Goal: Find contact information: Find contact information

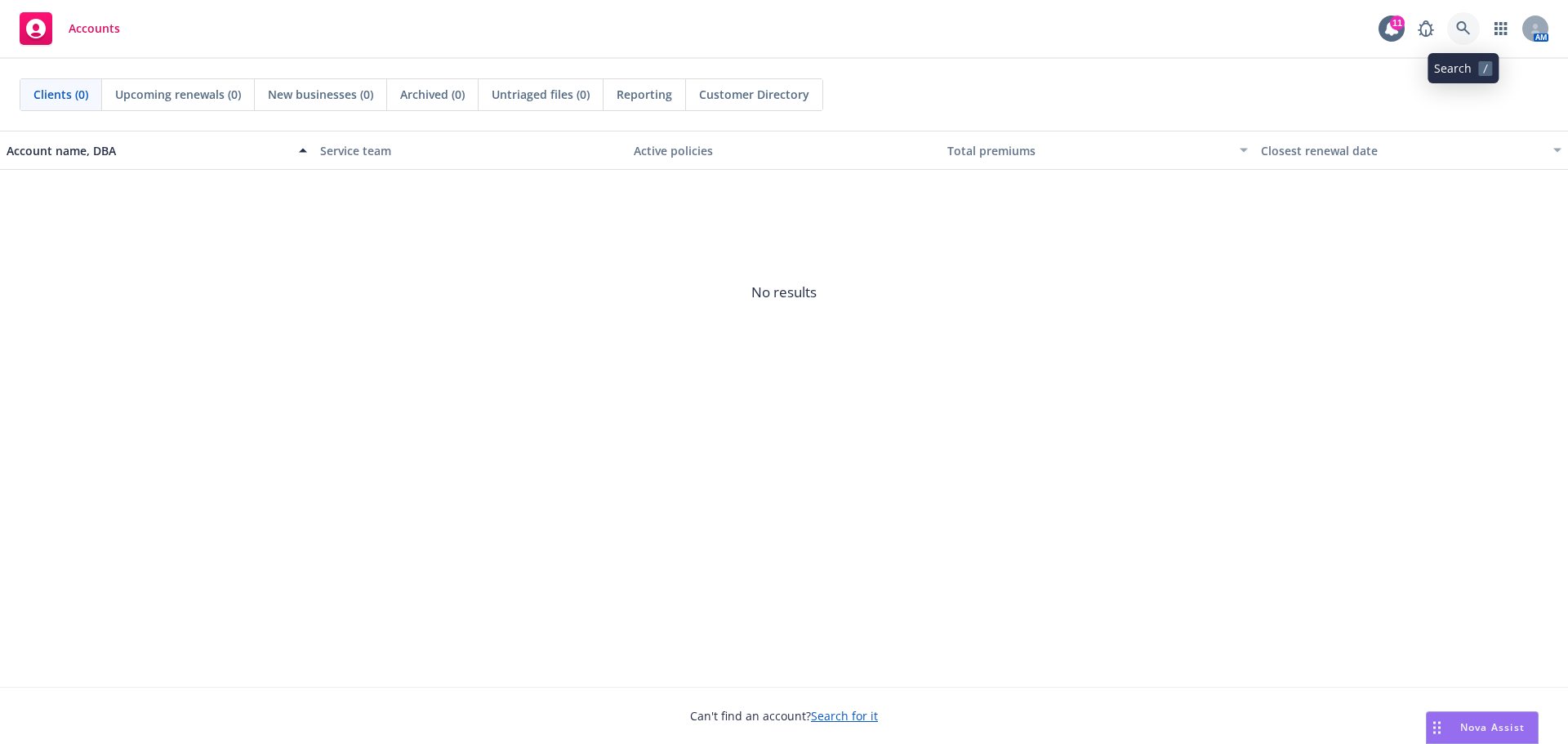
click at [1465, 32] on icon at bounding box center [1463, 28] width 14 height 14
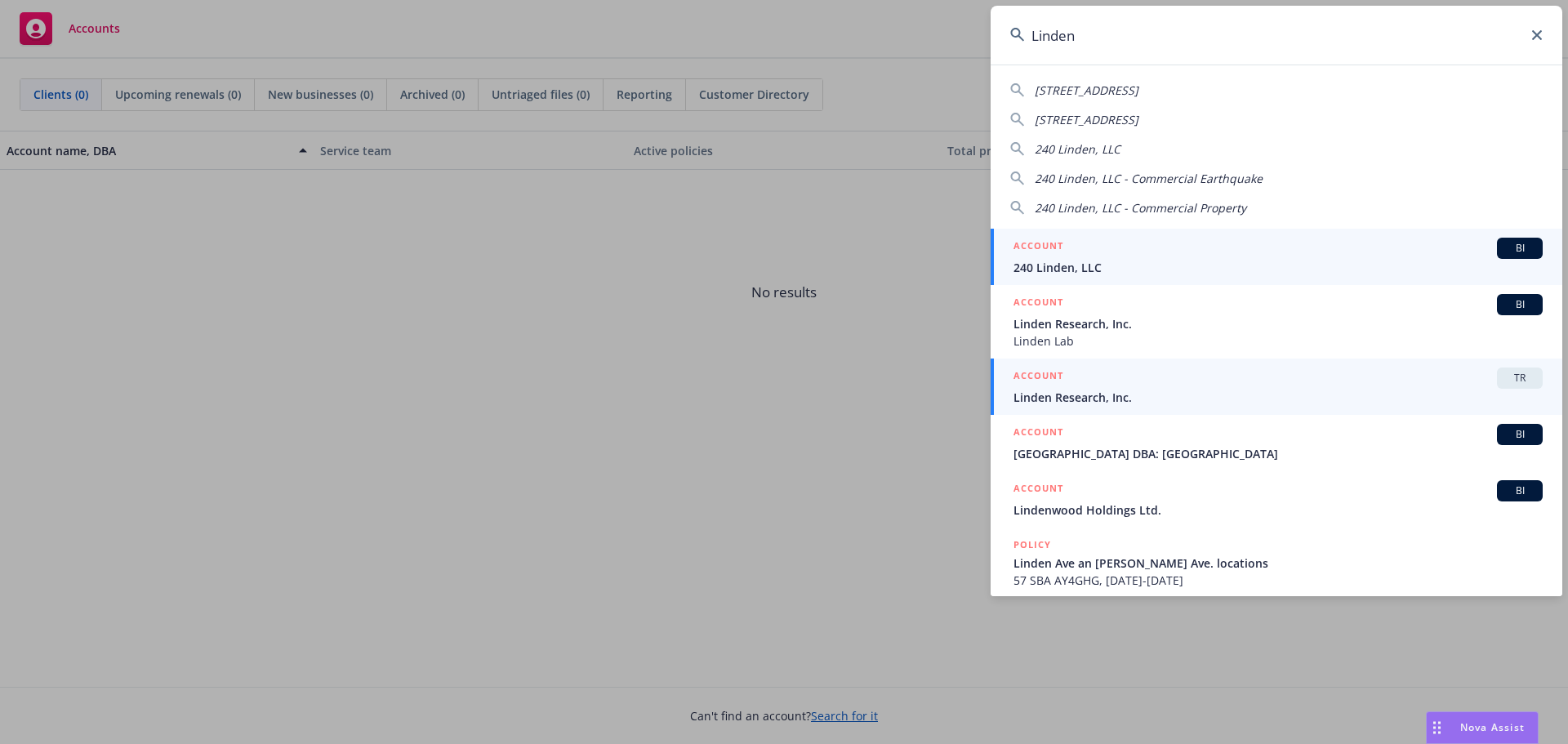
type input "Linden"
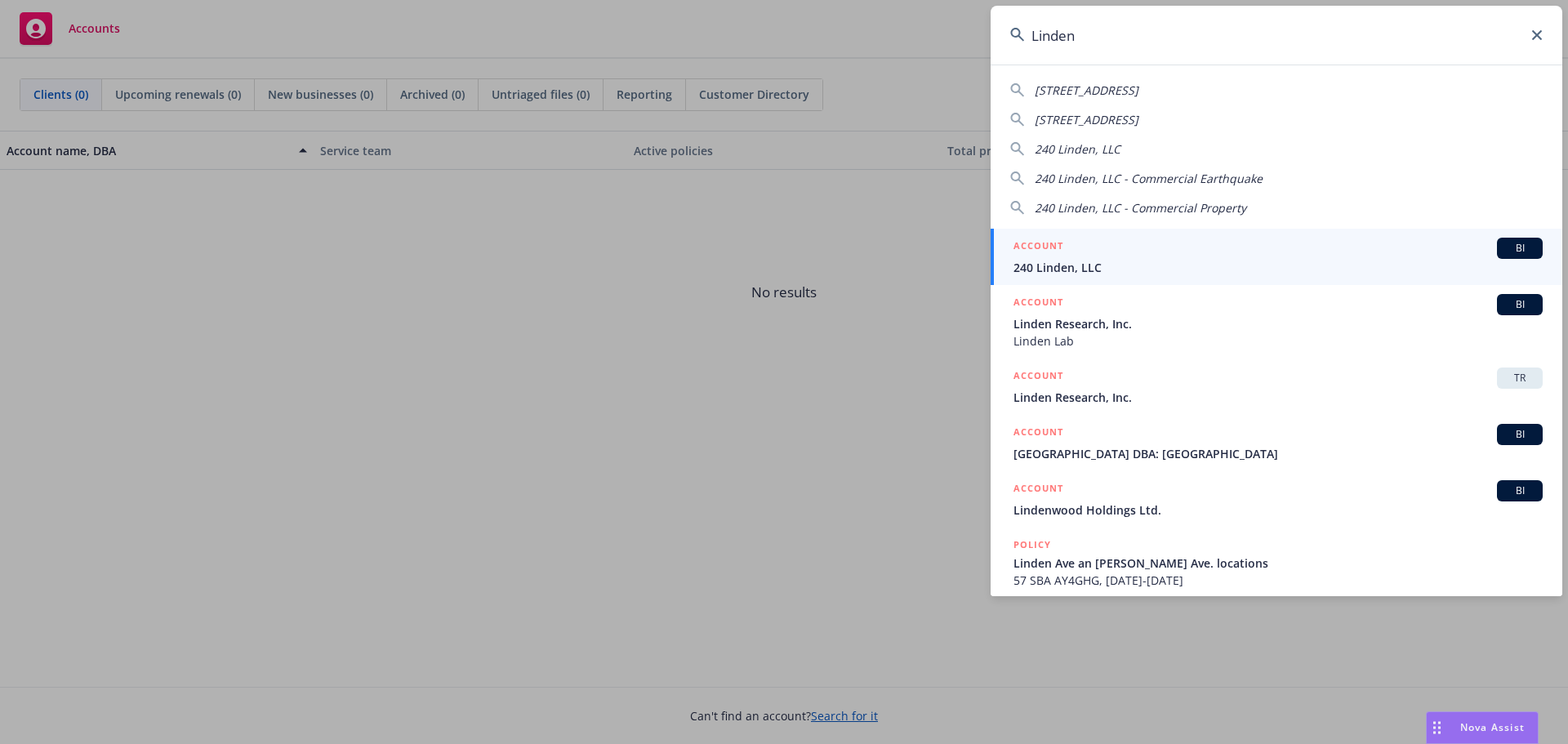
drag, startPoint x: 1135, startPoint y: 386, endPoint x: 1151, endPoint y: 386, distance: 16.0
click at [1135, 386] on div "ACCOUNT TR" at bounding box center [1277, 378] width 529 height 21
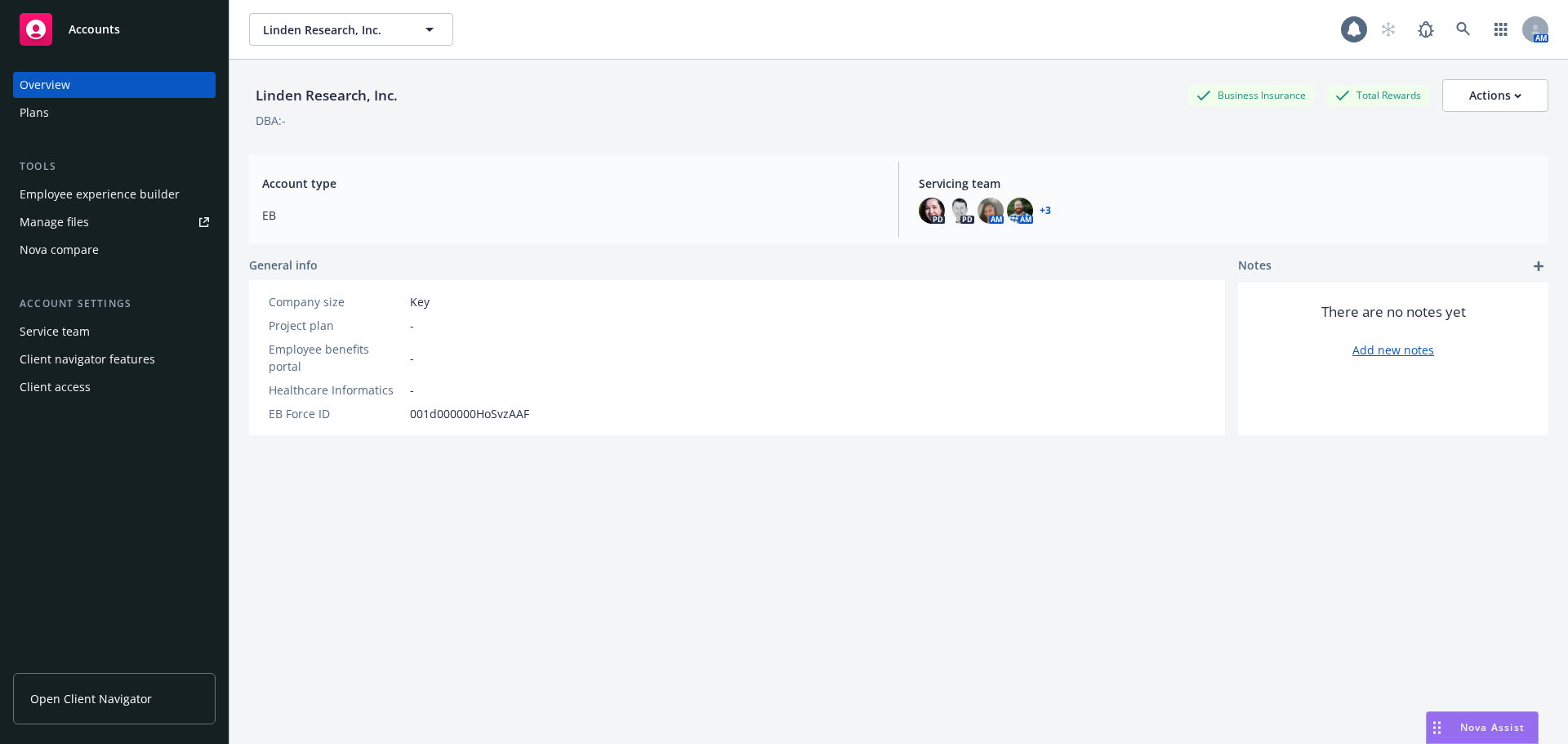
click at [129, 693] on span "Open Client Navigator" at bounding box center [91, 699] width 122 height 17
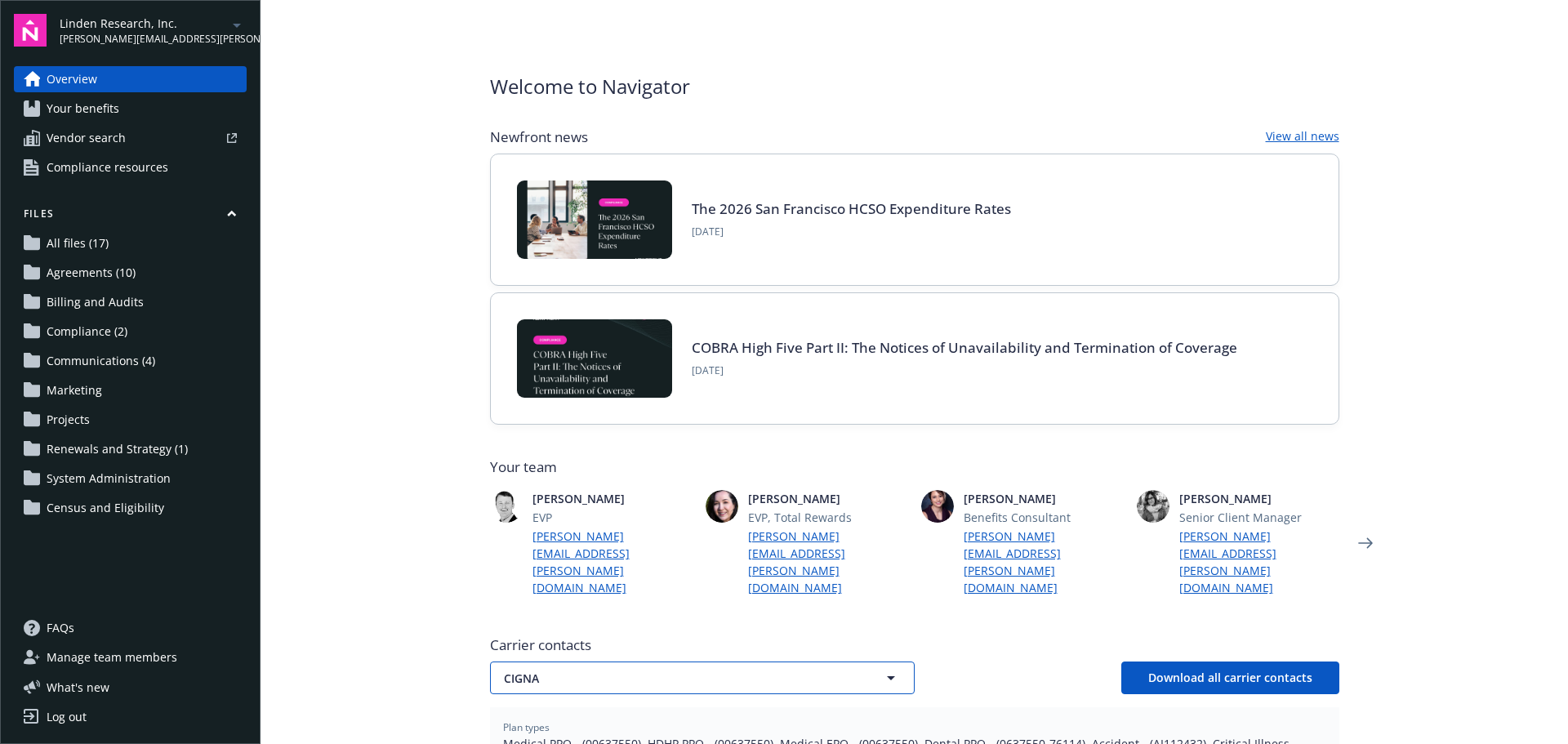
click at [574, 670] on span "CIGNA" at bounding box center [674, 679] width 340 height 17
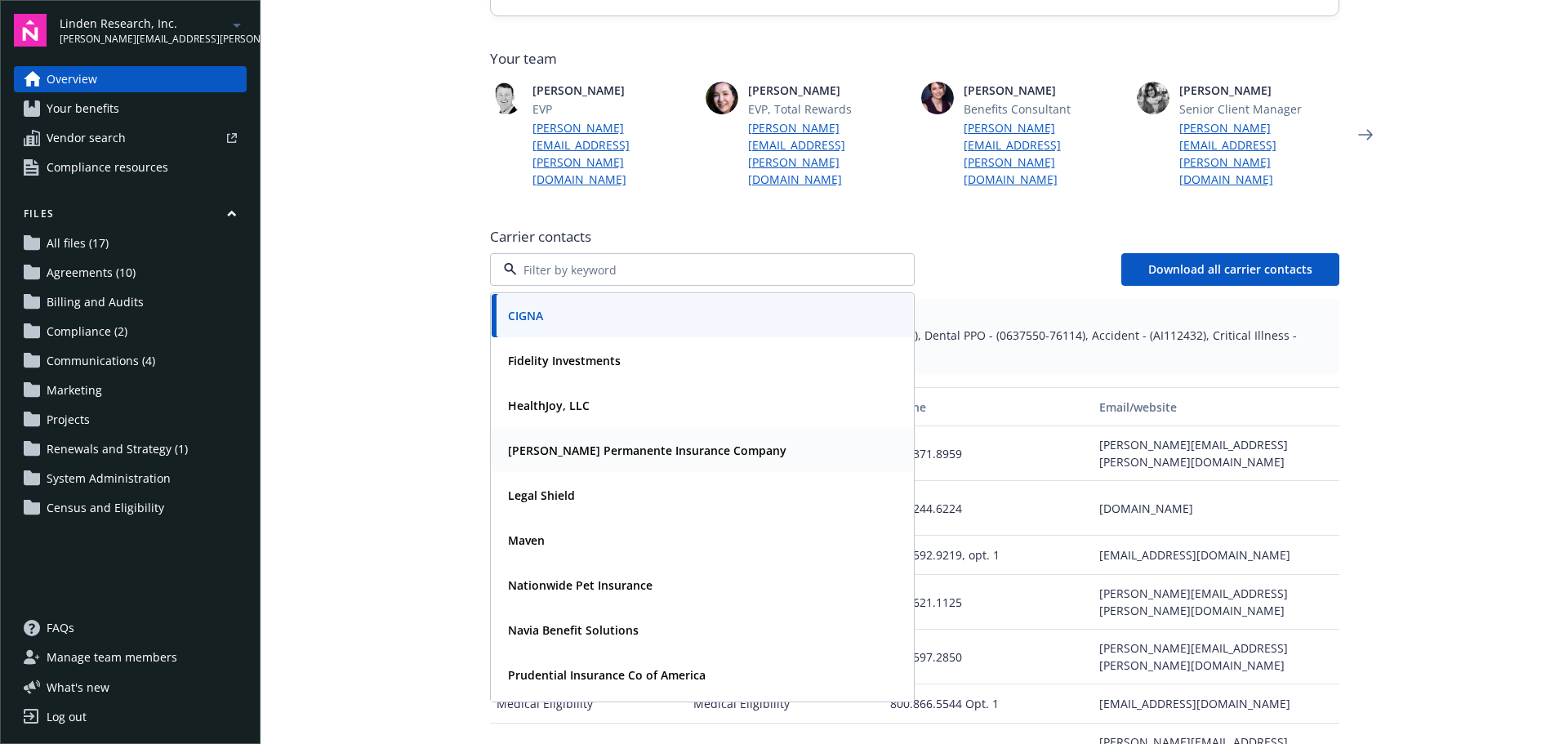
scroll to position [131, 0]
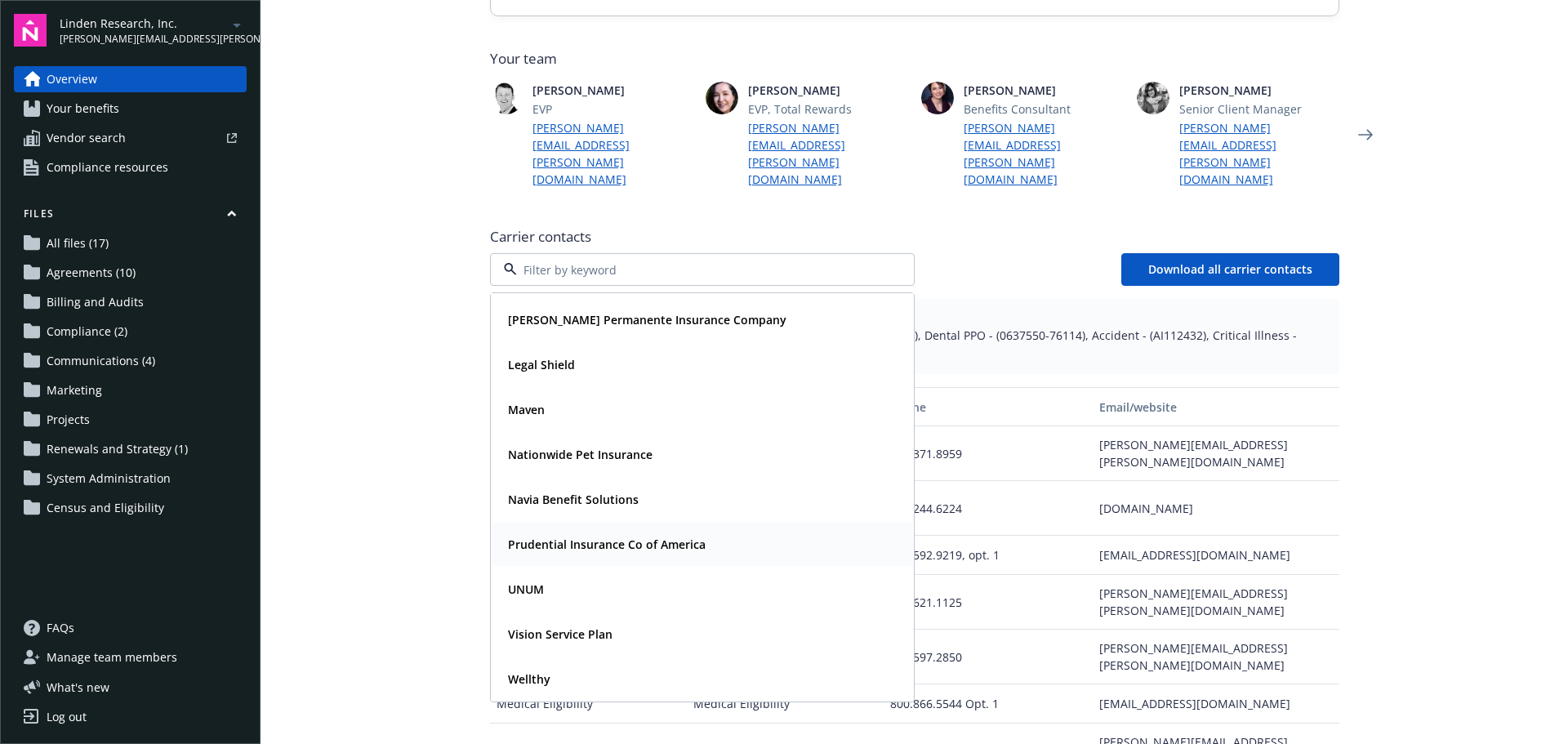
click at [582, 537] on strong "Prudential Insurance Co of America" at bounding box center [607, 544] width 198 height 15
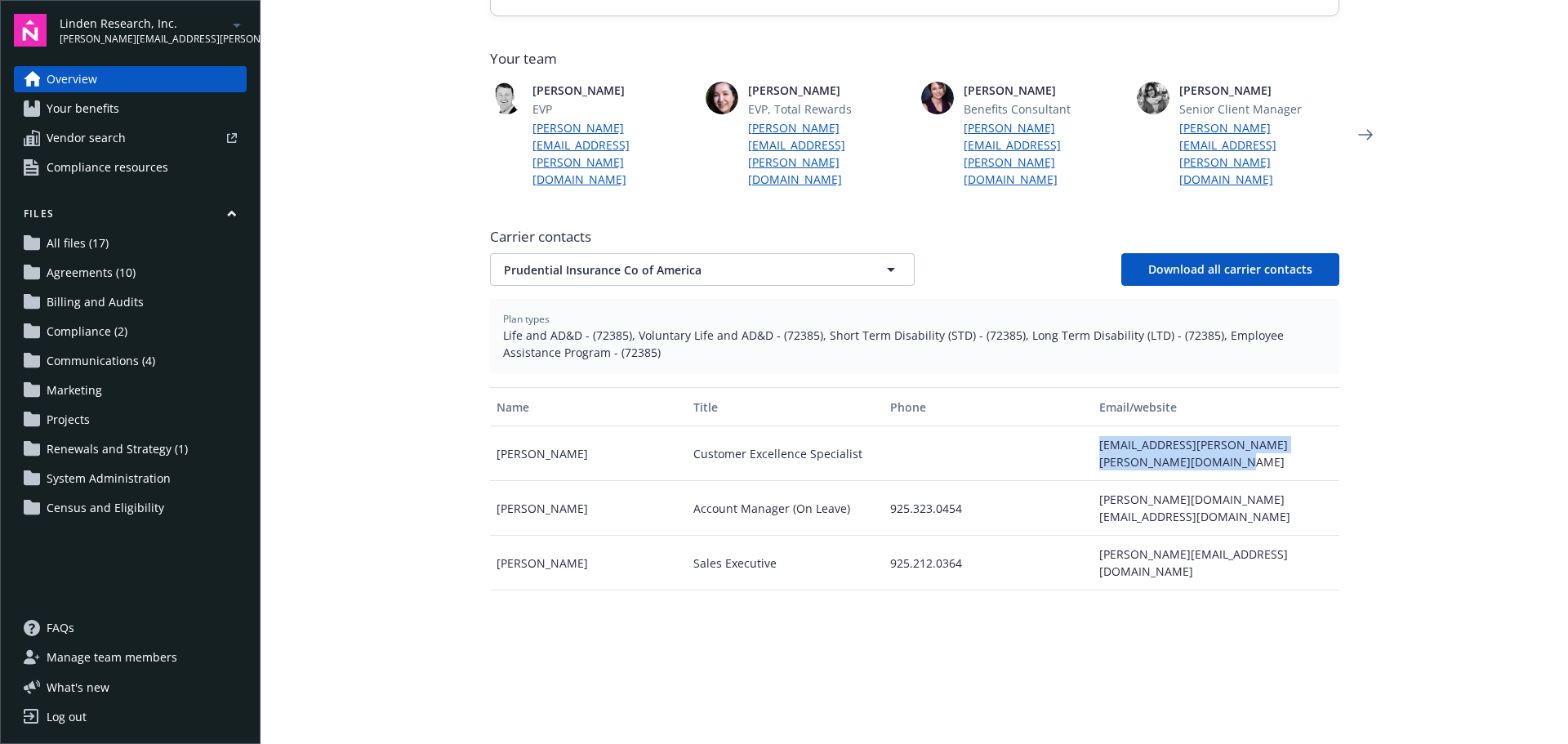
drag, startPoint x: 1090, startPoint y: 412, endPoint x: 1162, endPoint y: 428, distance: 73.8
click at [1162, 428] on div "[EMAIL_ADDRESS][PERSON_NAME][PERSON_NAME][DOMAIN_NAME]" at bounding box center [1215, 454] width 246 height 54
copy div "[EMAIL_ADDRESS][PERSON_NAME][PERSON_NAME][DOMAIN_NAME]"
drag, startPoint x: 588, startPoint y: 303, endPoint x: 616, endPoint y: 302, distance: 28.0
click at [616, 327] on span "Life and AD&D - (72385), Voluntary Life and AD&D - (72385), Short Term Disabili…" at bounding box center [914, 344] width 824 height 34
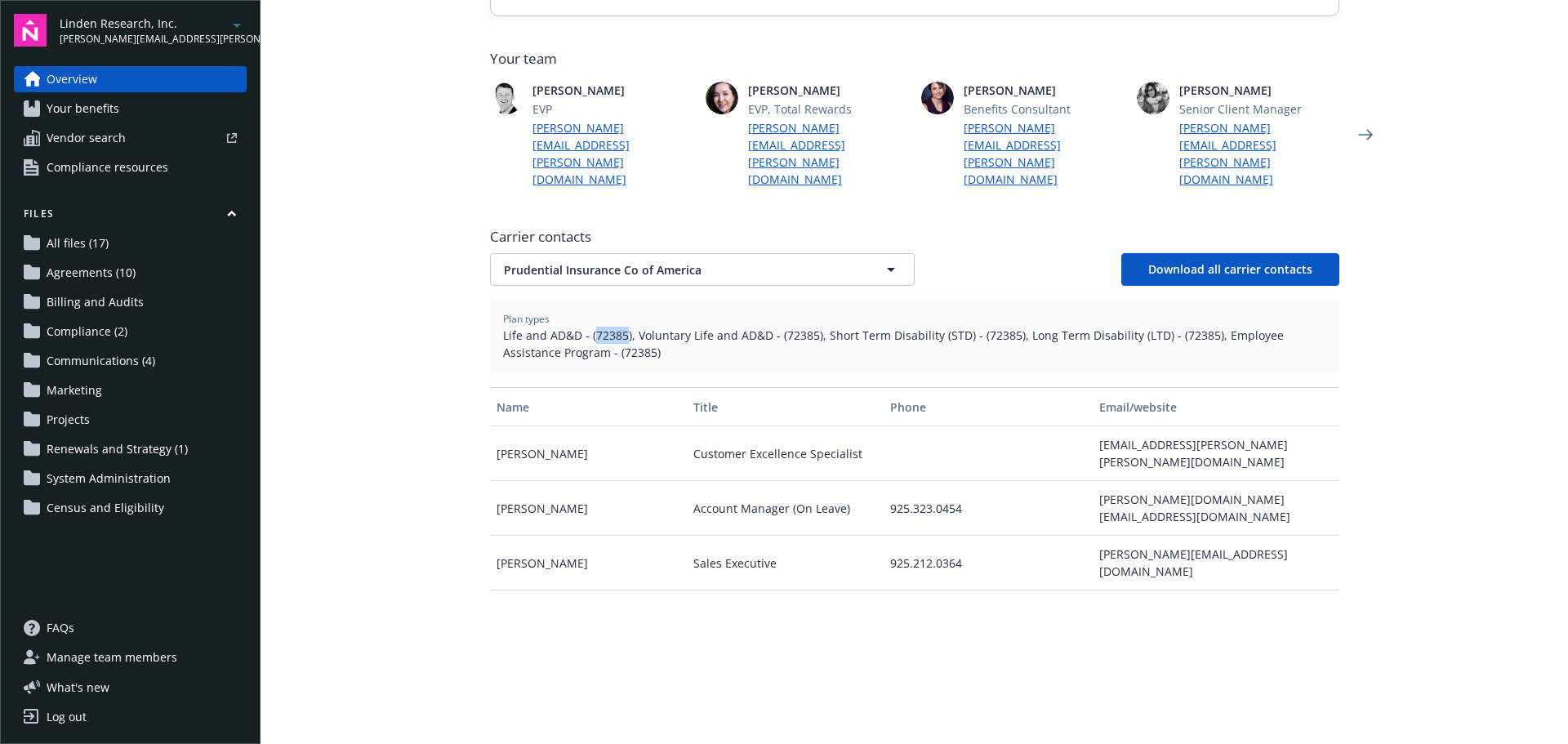
copy span "72385"
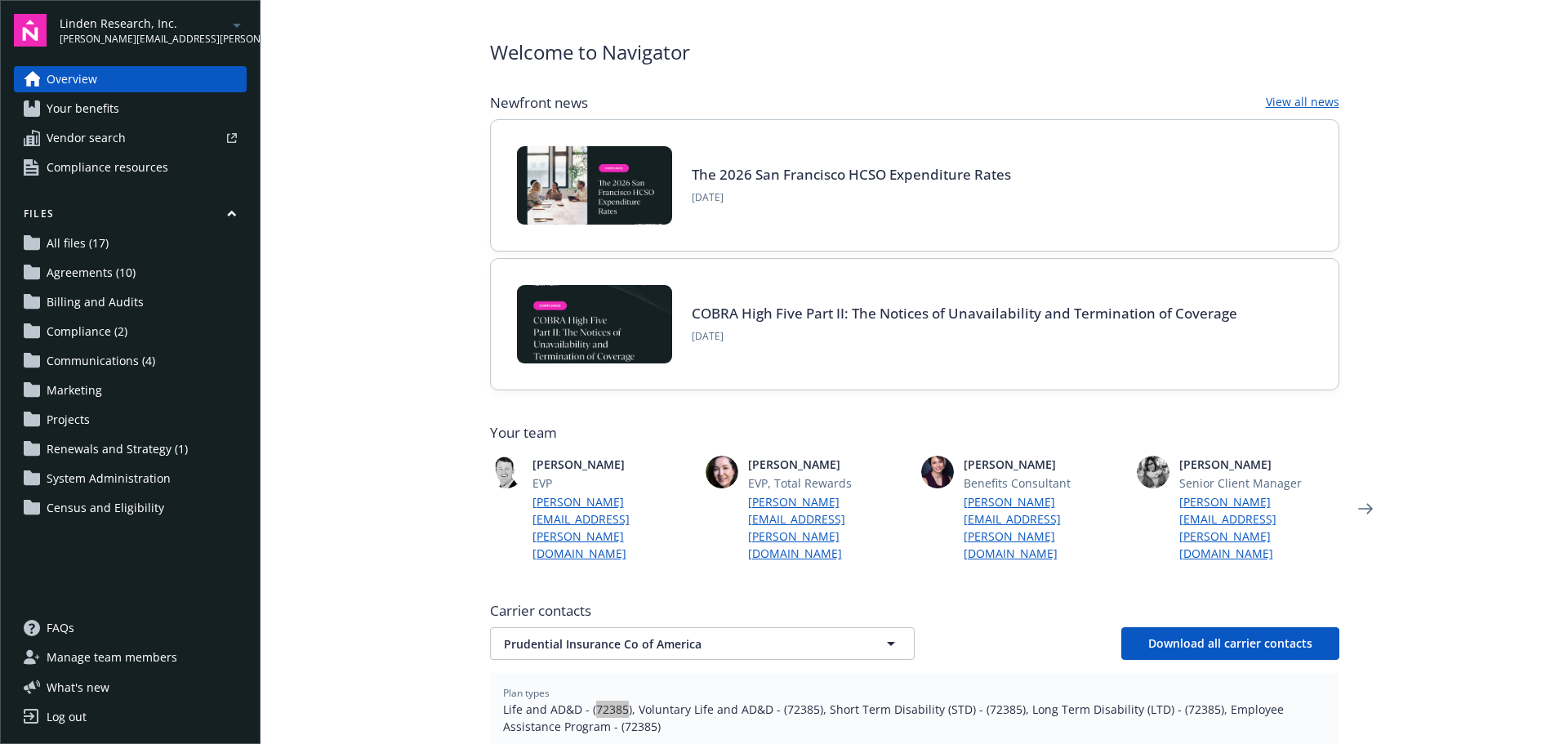
scroll to position [0, 0]
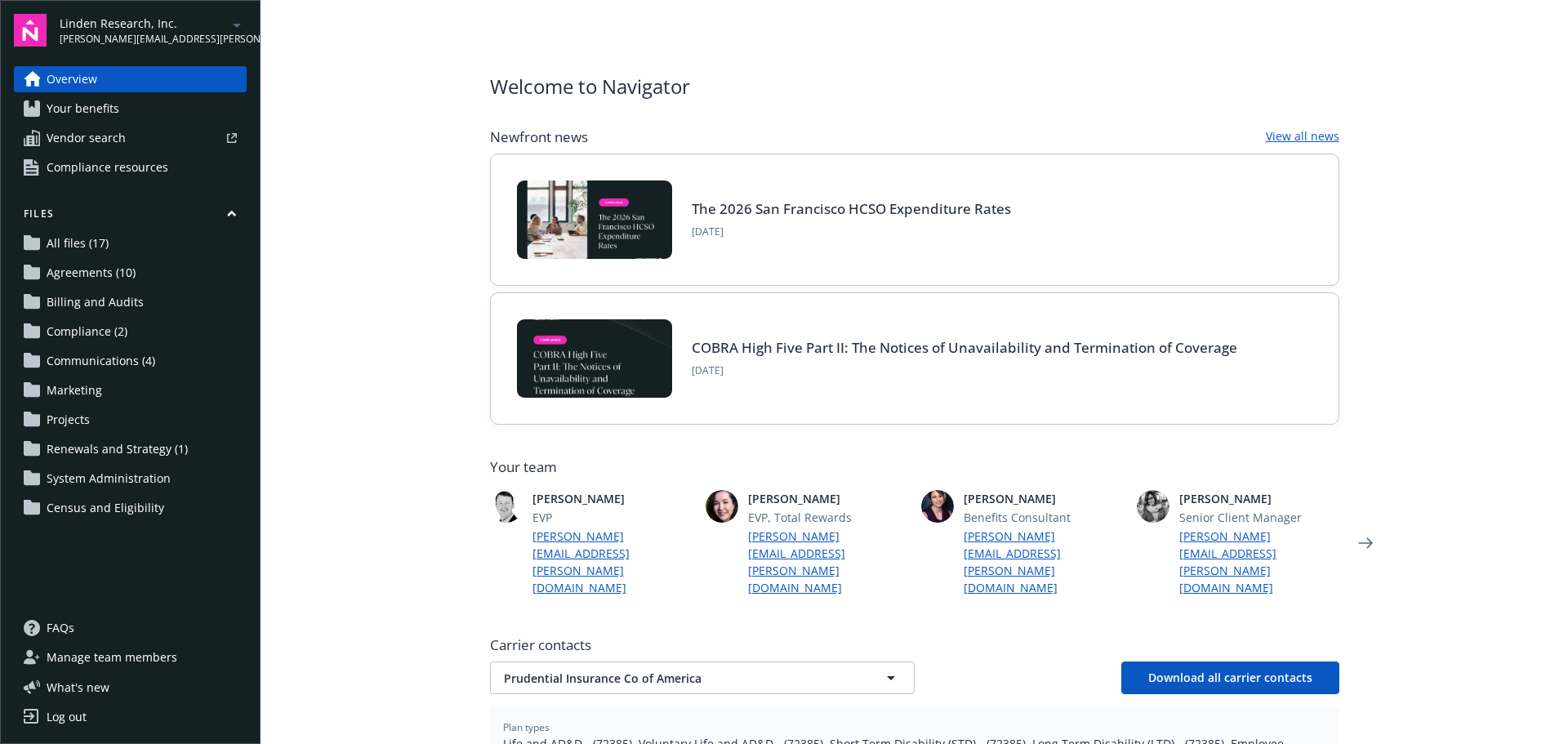
click at [330, 340] on main "Welcome to Navigator Newfront news View all news The 2026 San Francisco HCSO Ex…" at bounding box center [914, 372] width 1307 height 744
